Goal: Task Accomplishment & Management: Use online tool/utility

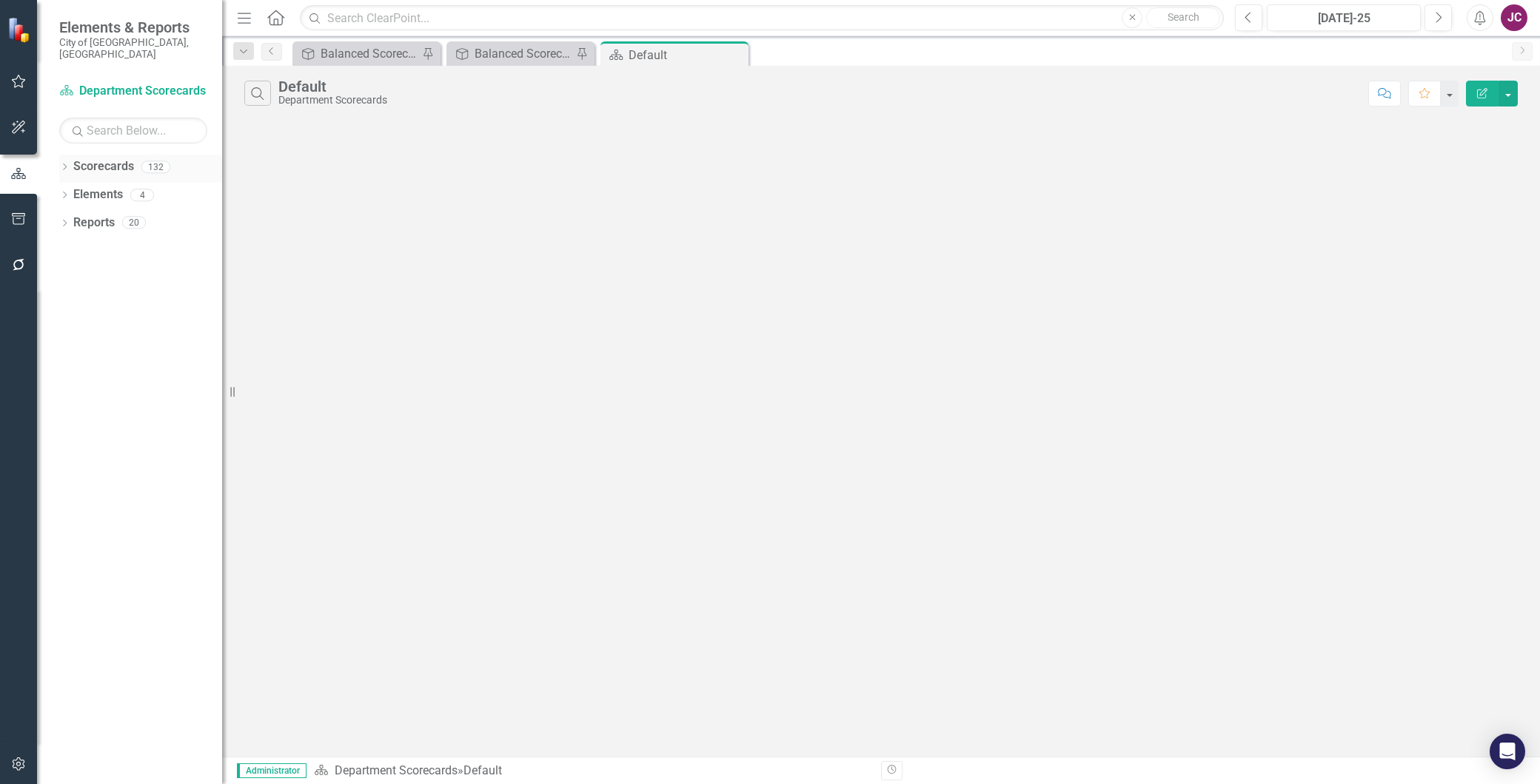
click at [110, 159] on link "Scorecards" at bounding box center [103, 167] width 61 height 17
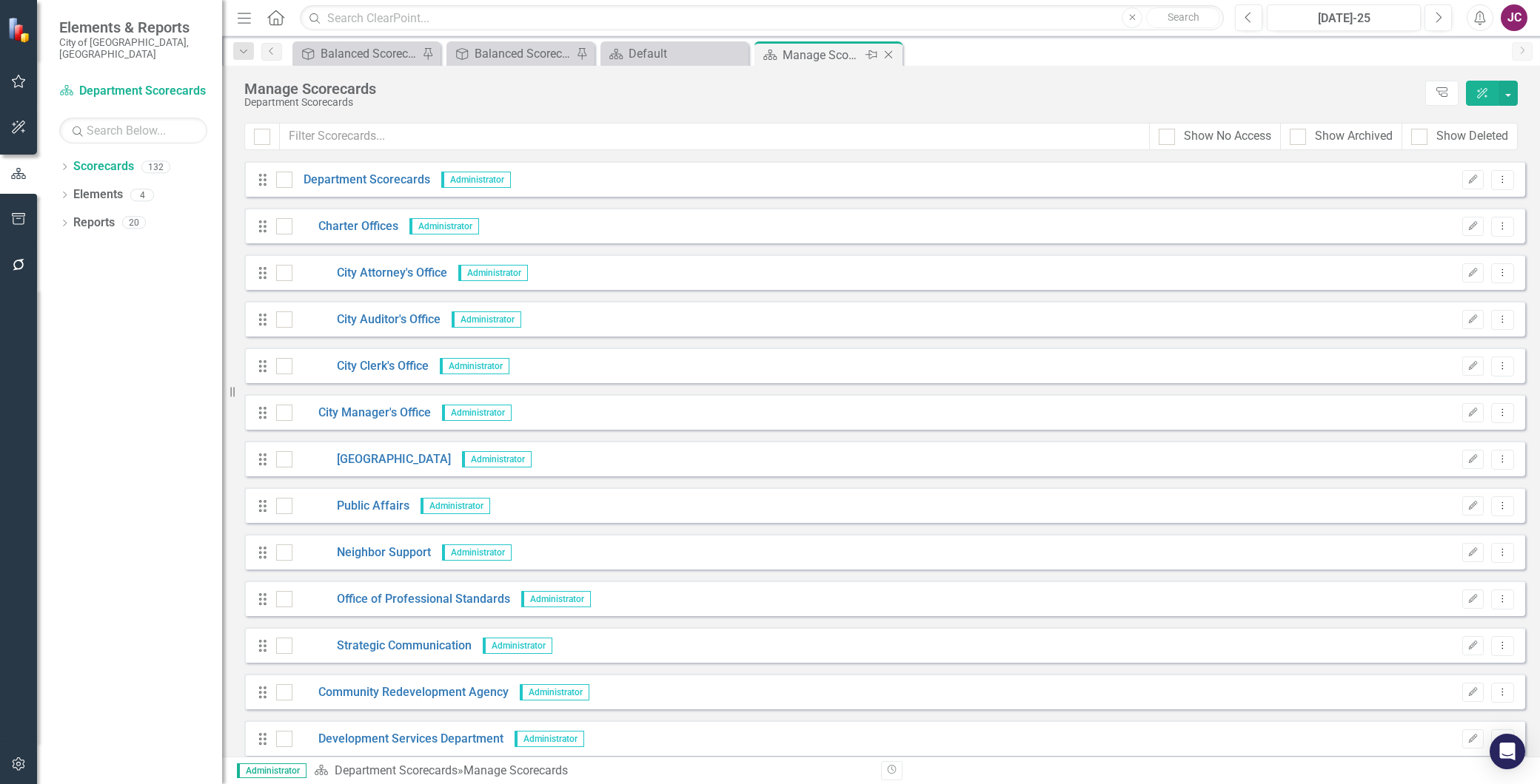
click at [887, 56] on icon "Close" at bounding box center [888, 55] width 15 height 12
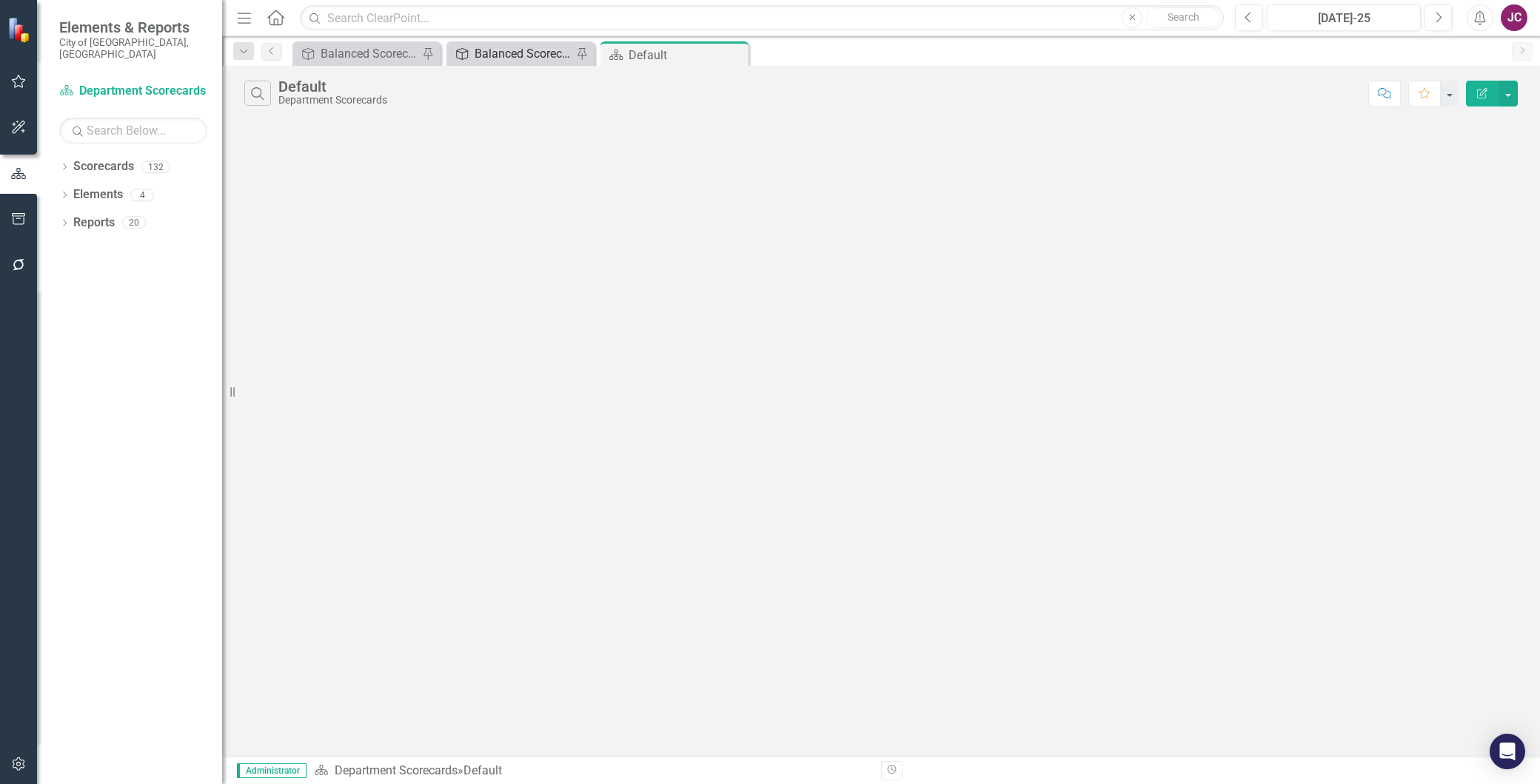
click at [504, 54] on div "Balanced Scorecard" at bounding box center [524, 53] width 98 height 19
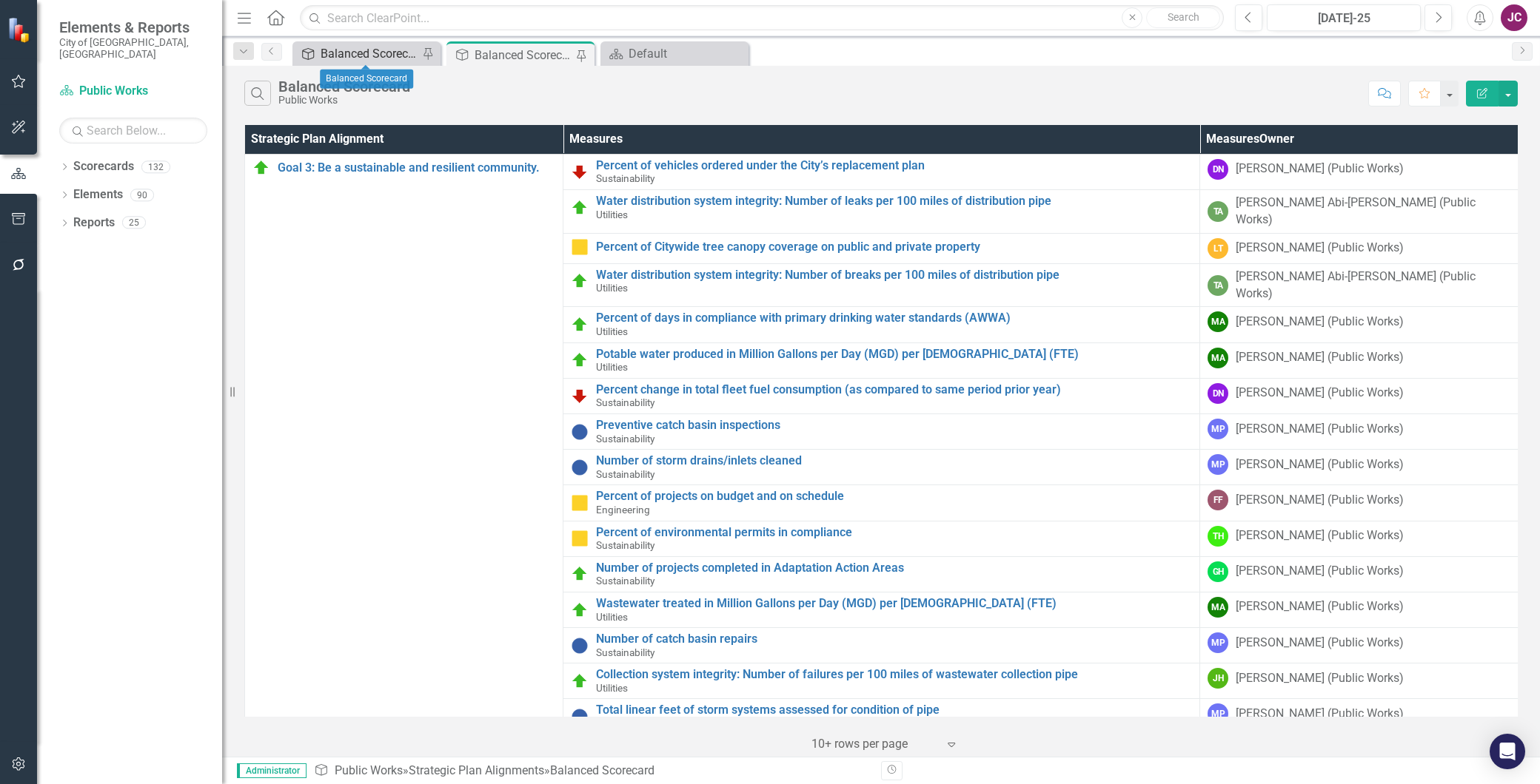
click at [366, 50] on div "Balanced Scorecard" at bounding box center [370, 53] width 98 height 19
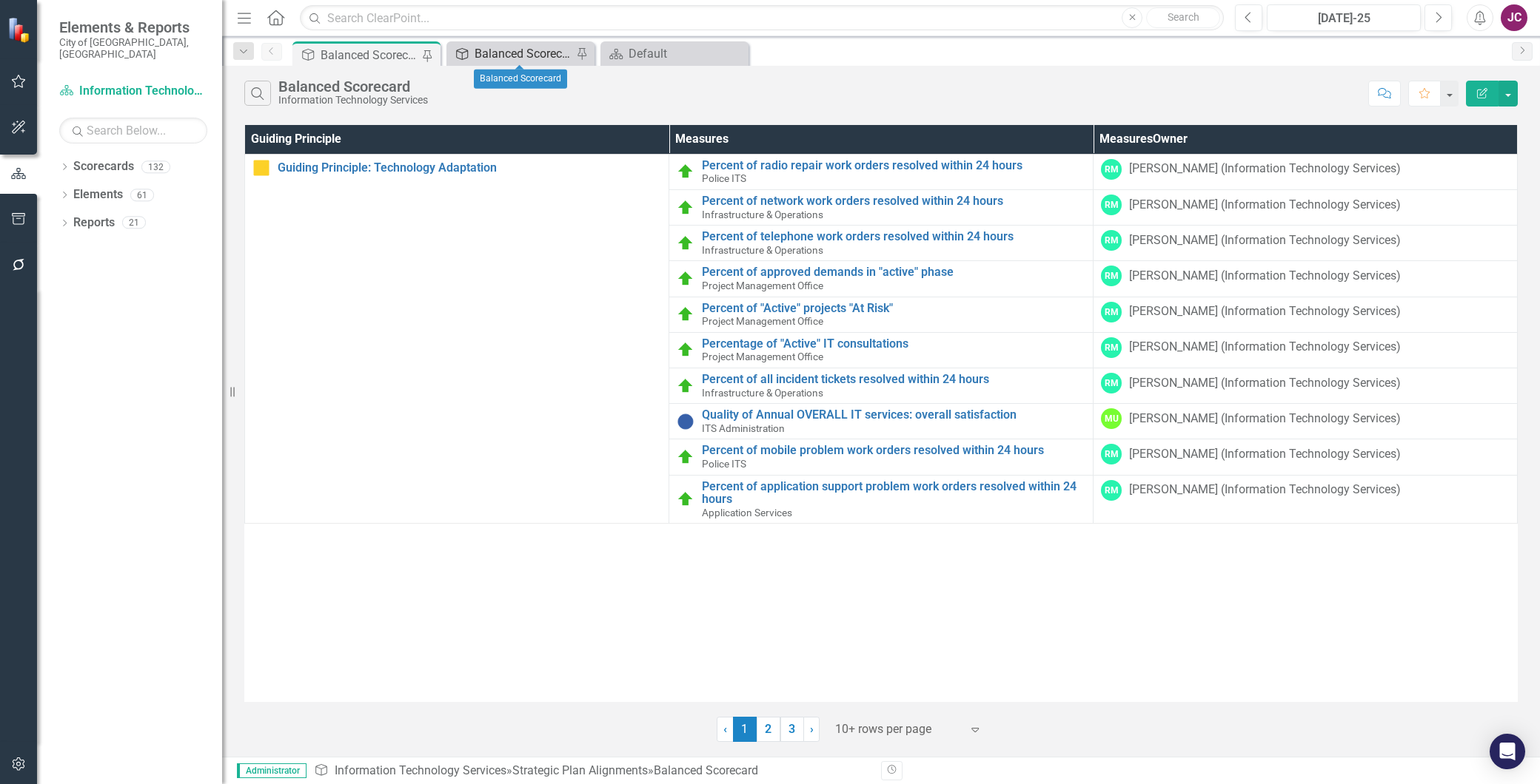
click at [499, 46] on div "Balanced Scorecard" at bounding box center [524, 53] width 98 height 19
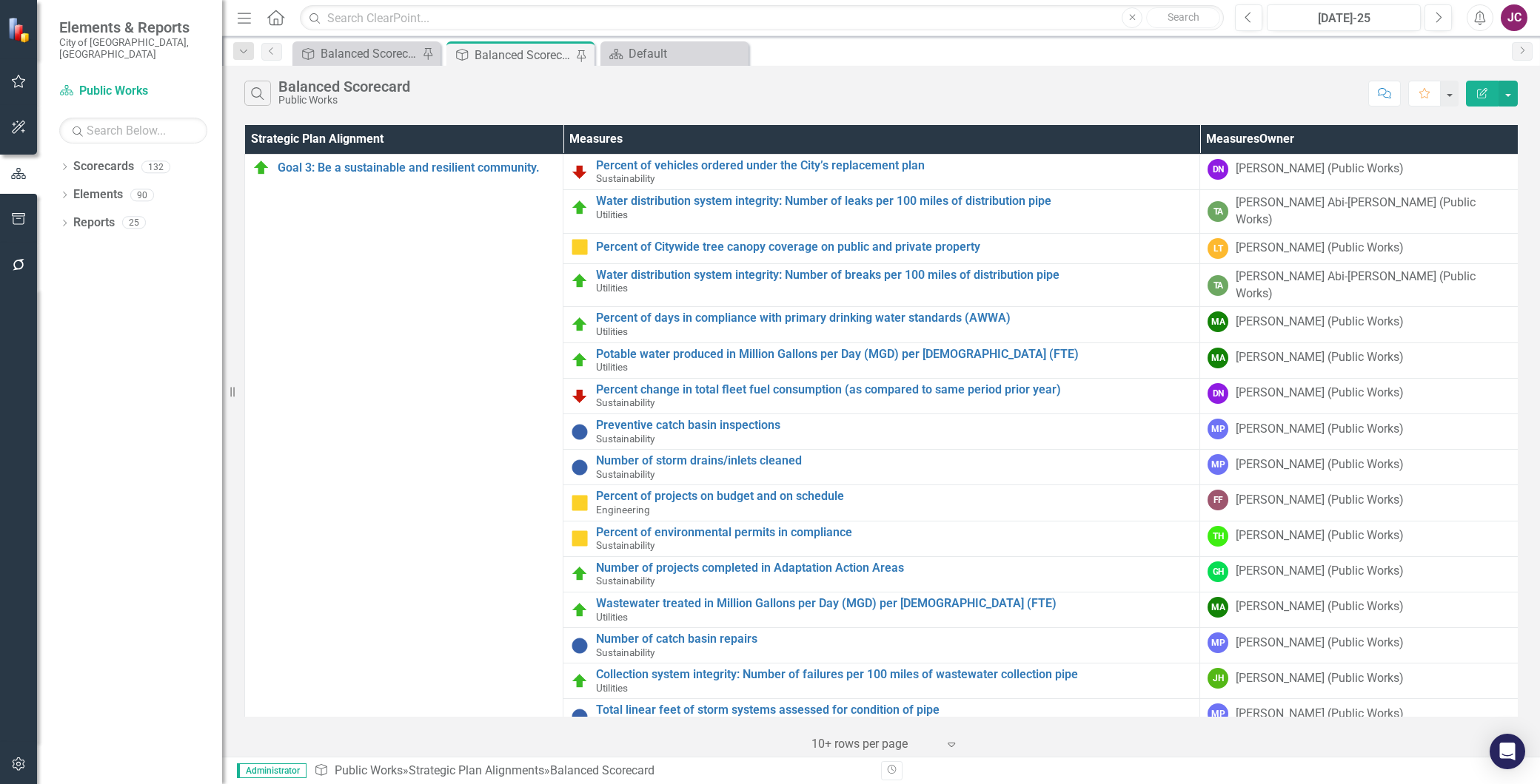
click at [18, 215] on icon "button" at bounding box center [19, 219] width 16 height 12
click at [64, 107] on link "Briefing Books" at bounding box center [133, 115] width 148 height 17
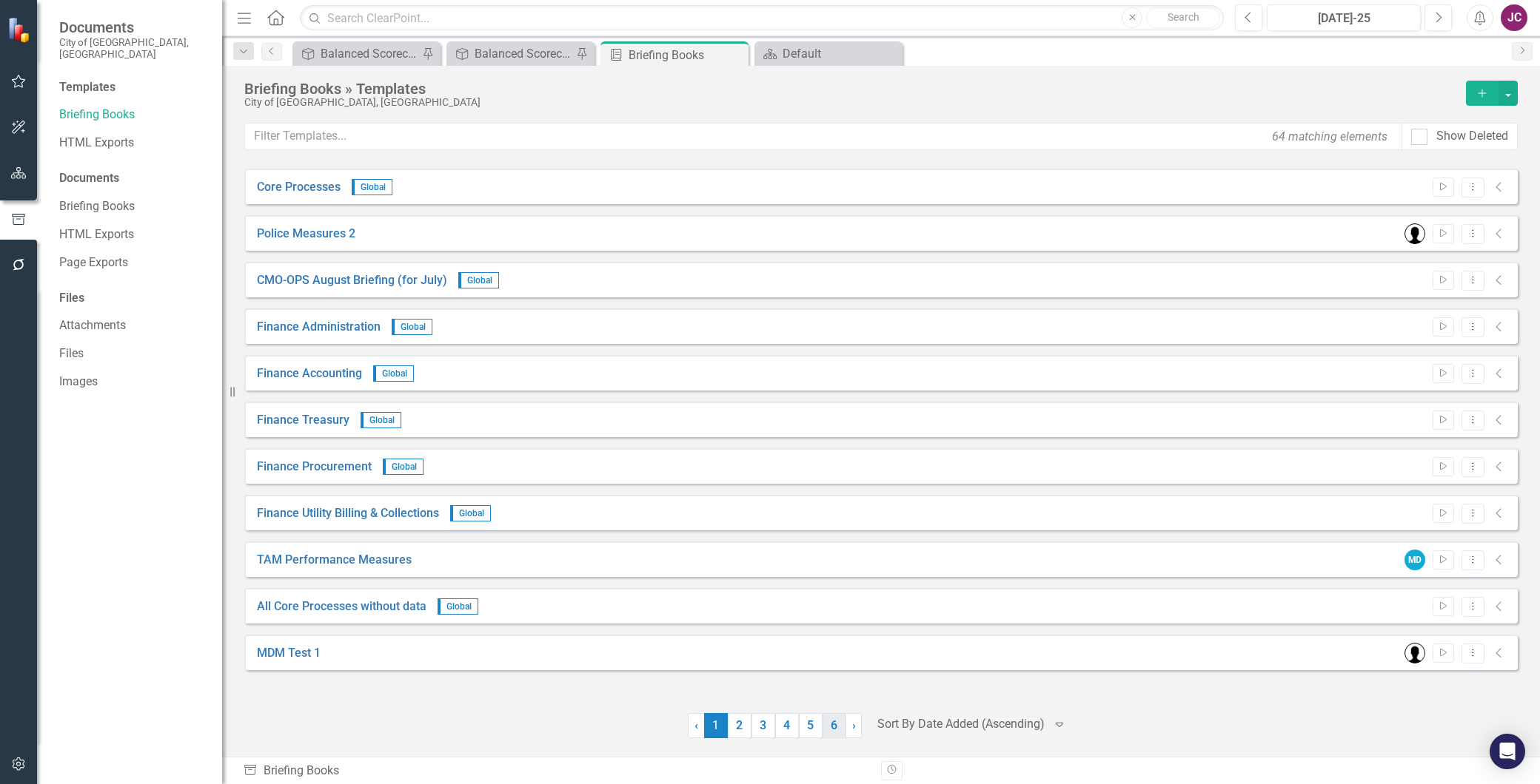
click at [832, 727] on link "6" at bounding box center [834, 725] width 24 height 25
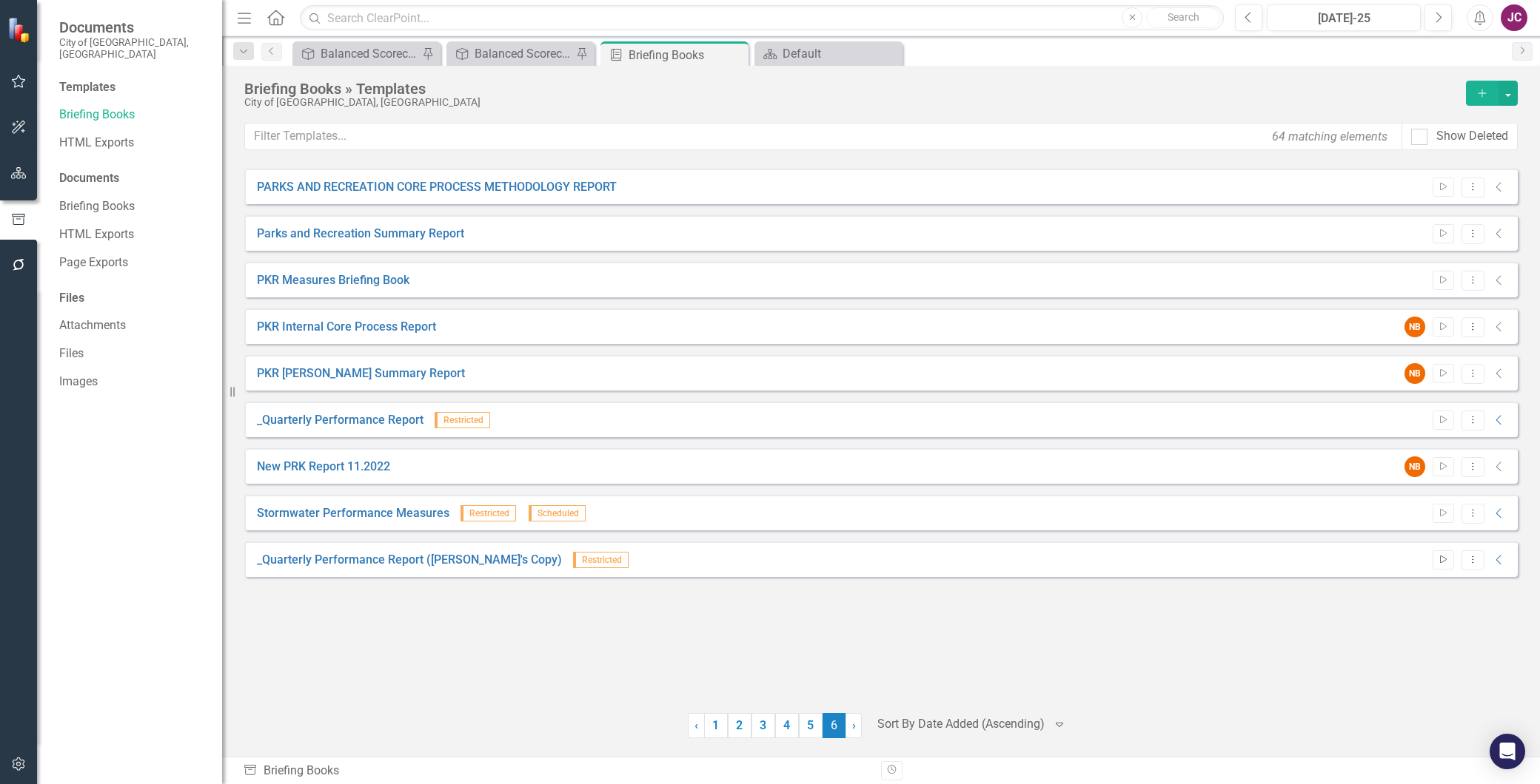
click at [1438, 557] on icon "Start" at bounding box center [1443, 559] width 11 height 9
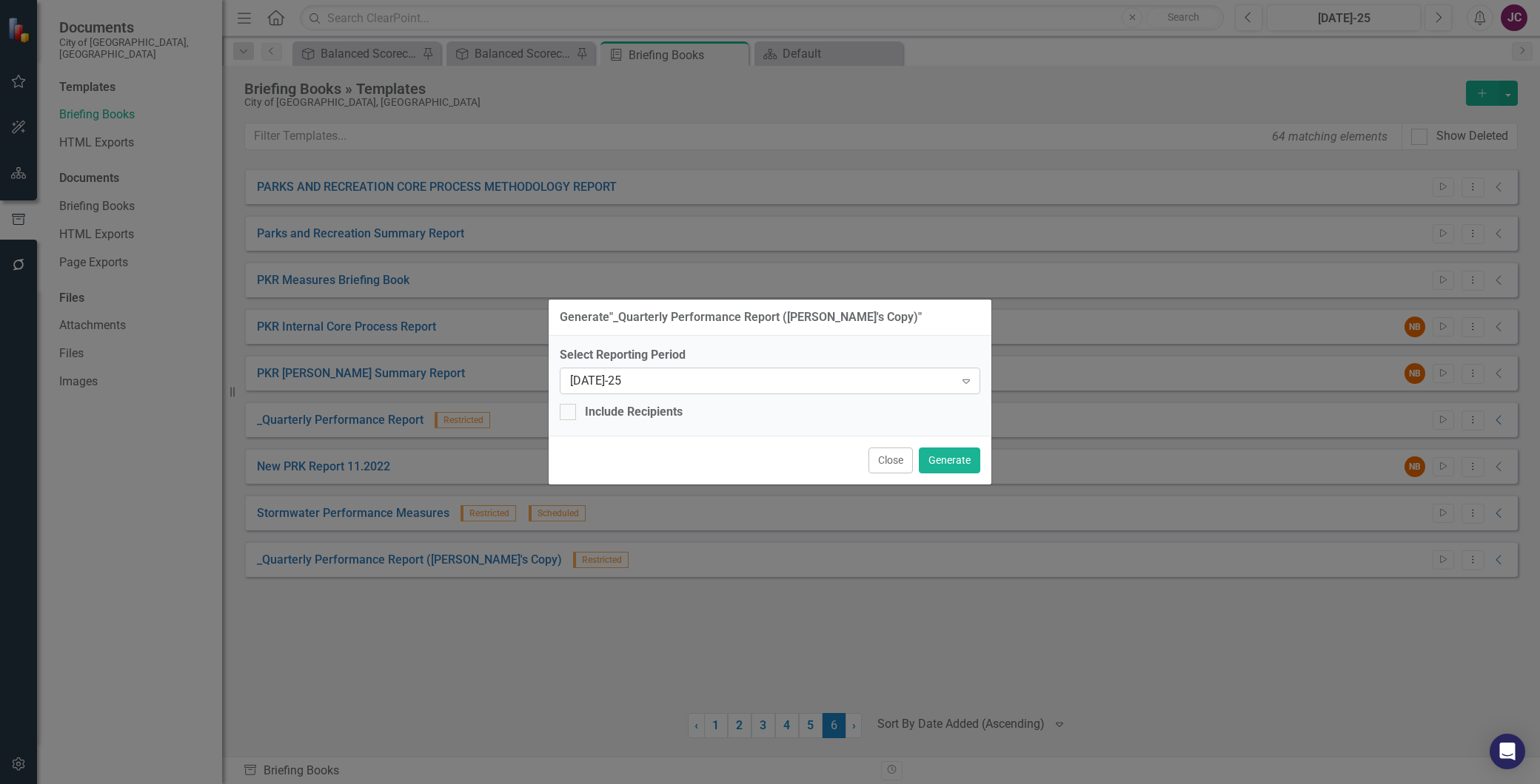
click at [601, 385] on div "[DATE]-25" at bounding box center [762, 381] width 385 height 17
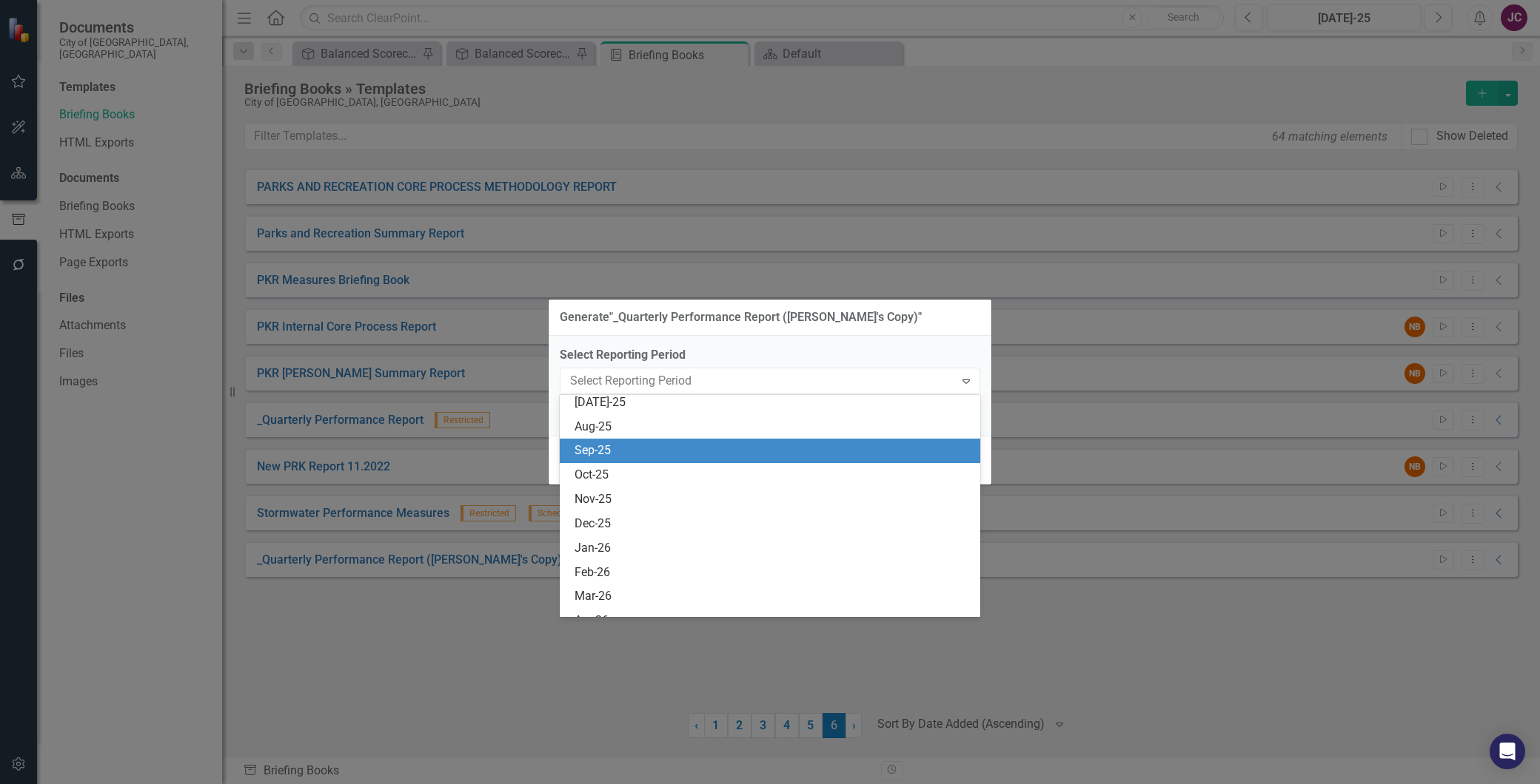
scroll to position [7067, 0]
click at [597, 467] on div "Jun-25" at bounding box center [772, 460] width 397 height 17
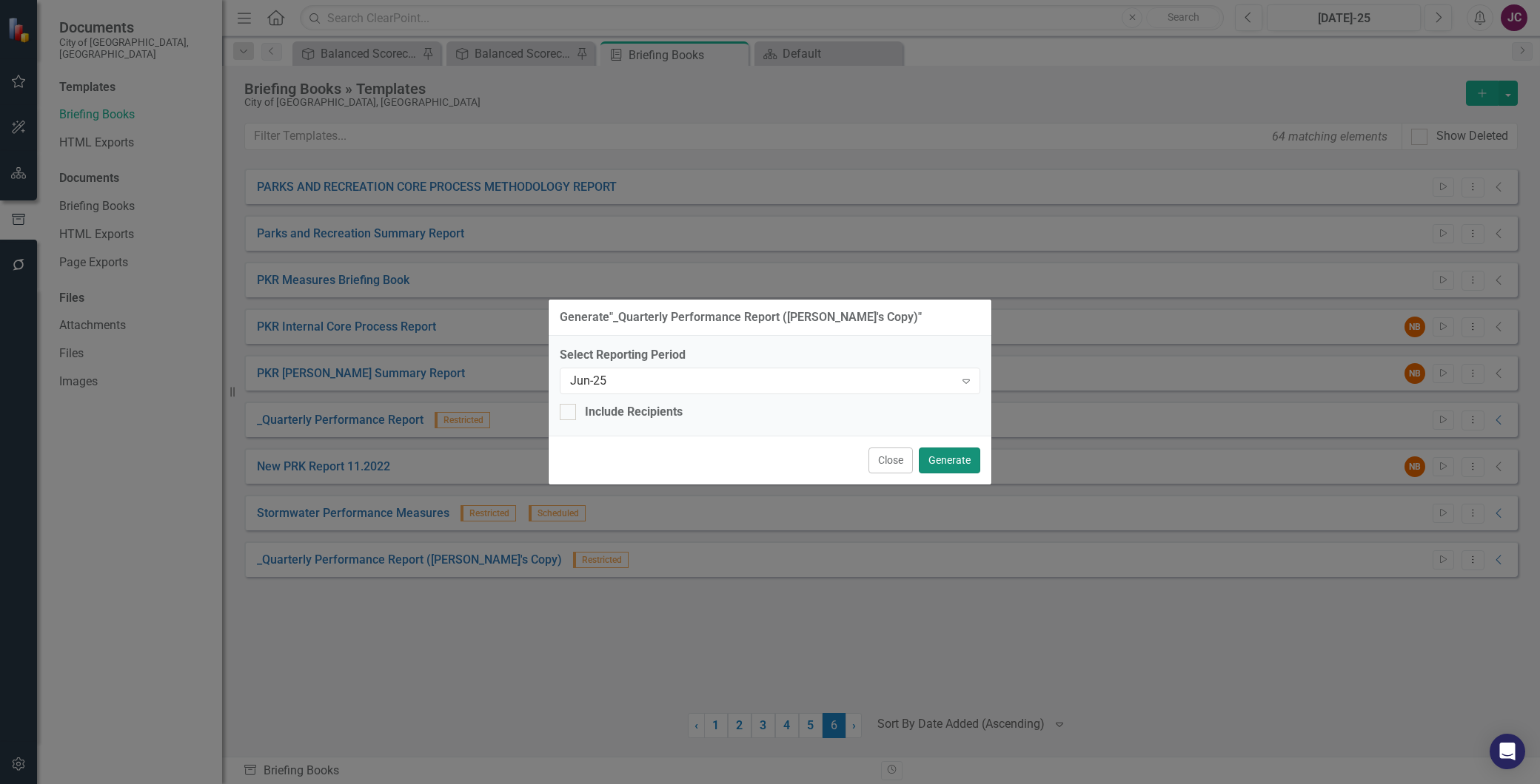
click at [941, 464] on button "Generate" at bounding box center [948, 460] width 61 height 26
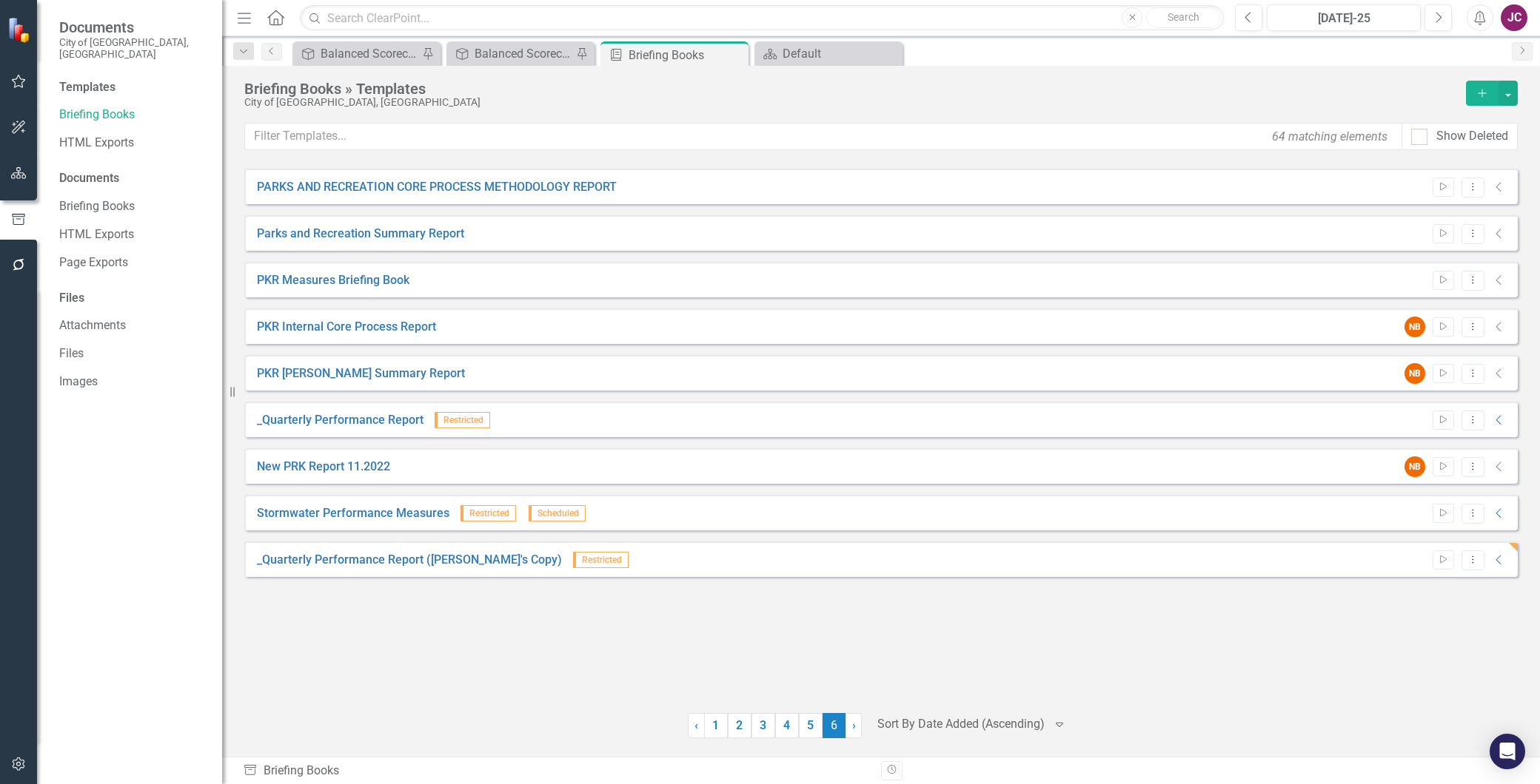
click at [1510, 18] on div "JC" at bounding box center [1514, 17] width 27 height 27
click at [1476, 15] on icon "button" at bounding box center [1480, 17] width 11 height 15
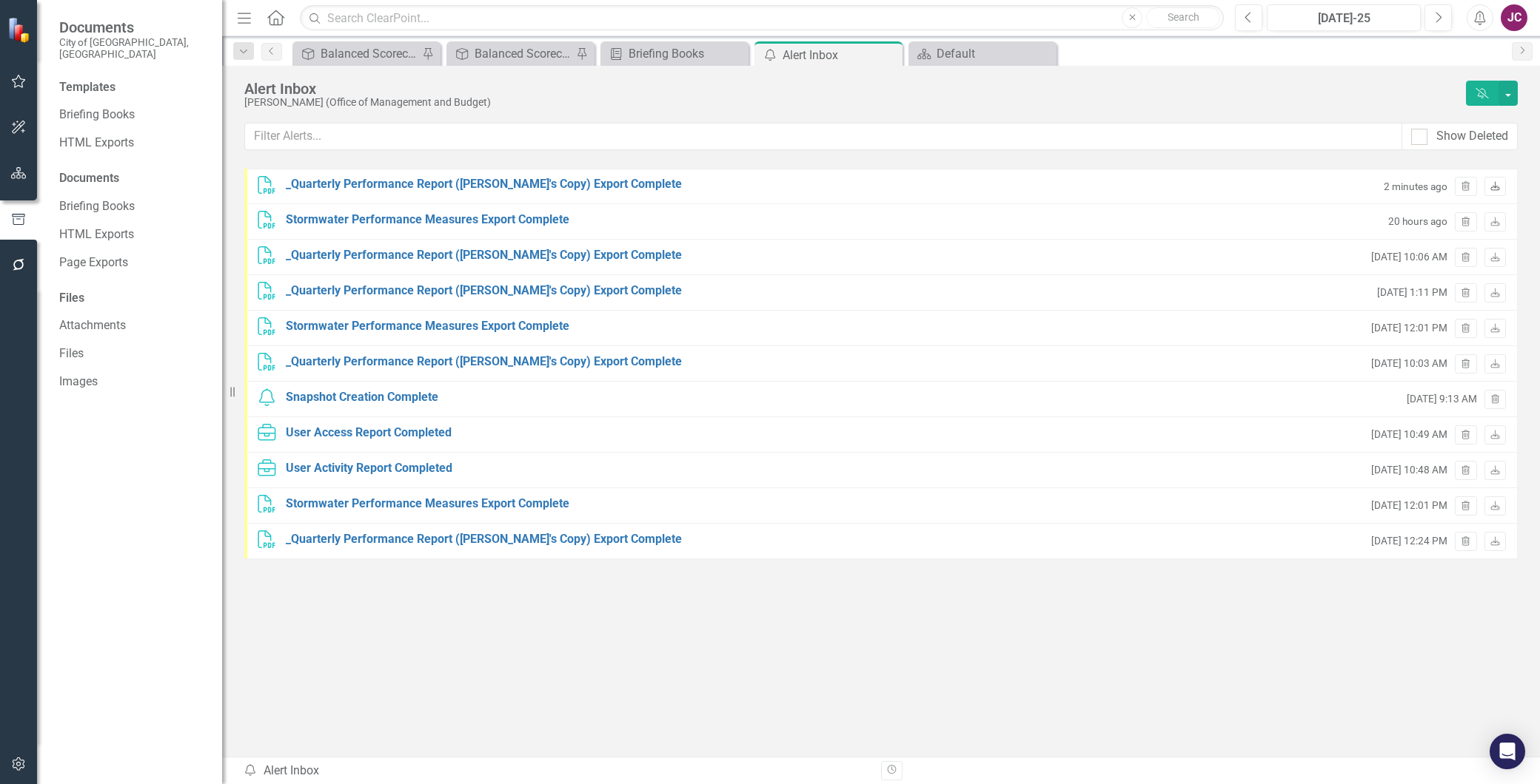
click at [1494, 185] on icon at bounding box center [1494, 186] width 9 height 9
